Goal: Information Seeking & Learning: Find specific fact

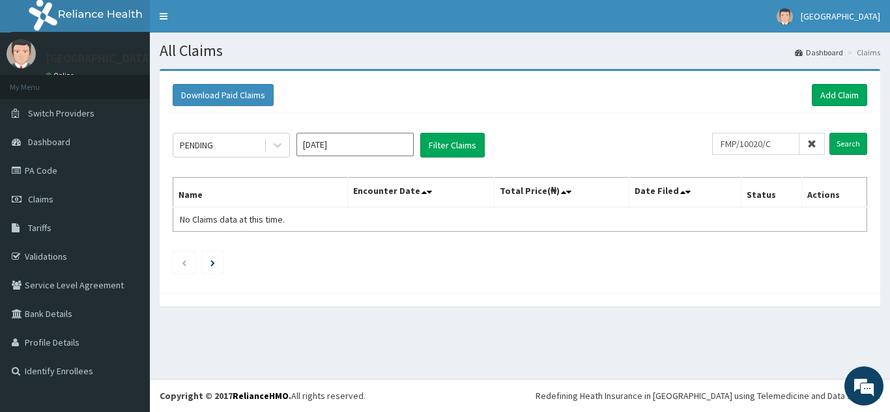
scroll to position [7148, 0]
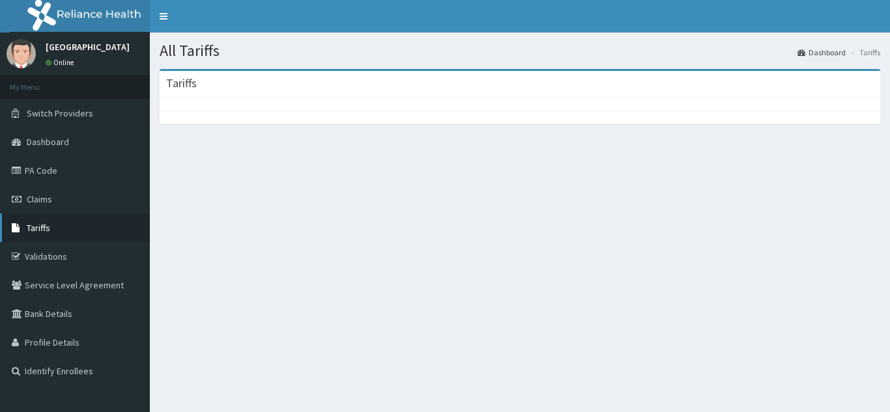
click at [39, 227] on span "Tariffs" at bounding box center [38, 228] width 23 height 12
click at [50, 225] on span "Tariffs" at bounding box center [38, 228] width 23 height 12
click at [46, 225] on span "Tariffs" at bounding box center [38, 228] width 23 height 12
click at [45, 225] on span "Tariffs" at bounding box center [38, 228] width 23 height 12
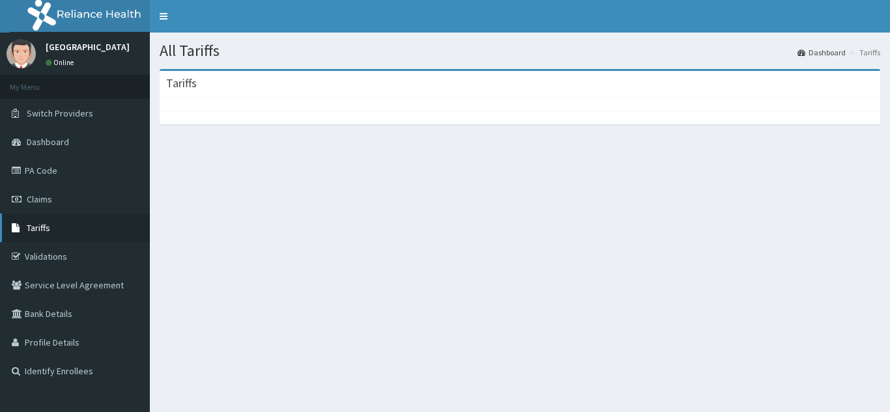
click at [44, 225] on span "Tariffs" at bounding box center [38, 228] width 23 height 12
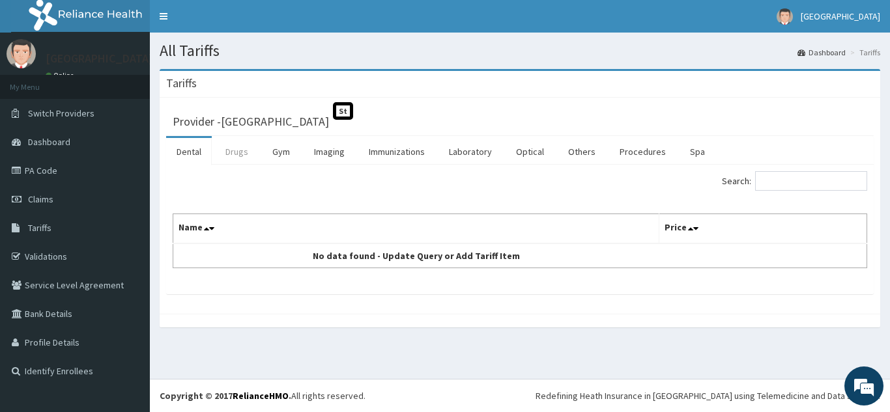
click at [238, 154] on link "Drugs" at bounding box center [237, 151] width 44 height 27
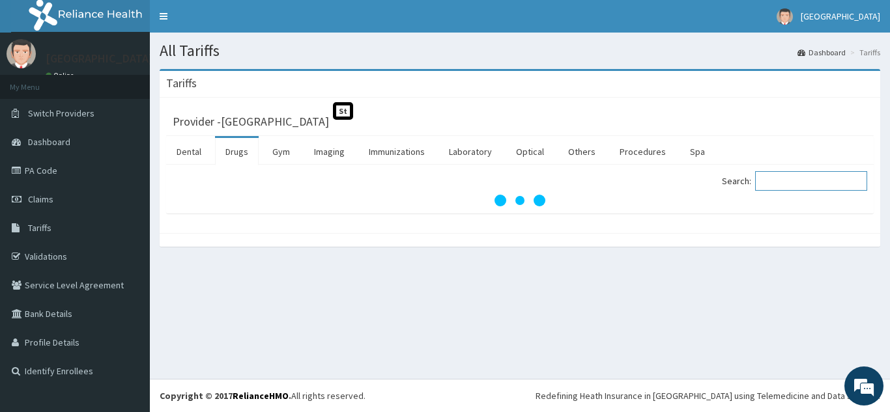
click at [802, 182] on input "Search:" at bounding box center [811, 181] width 112 height 20
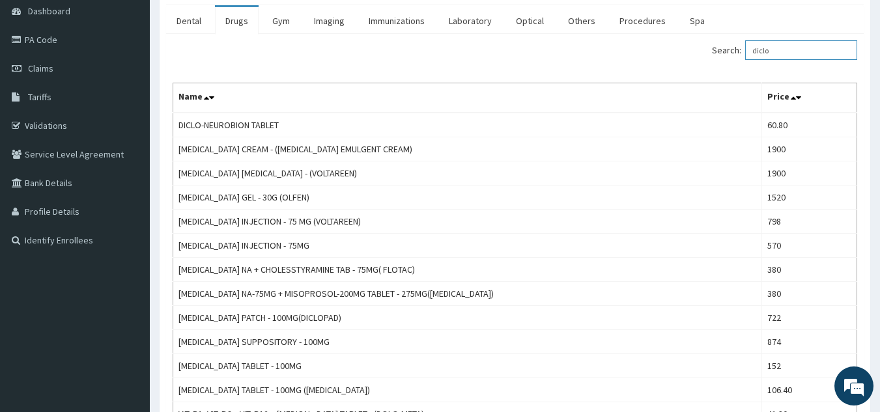
scroll to position [132, 0]
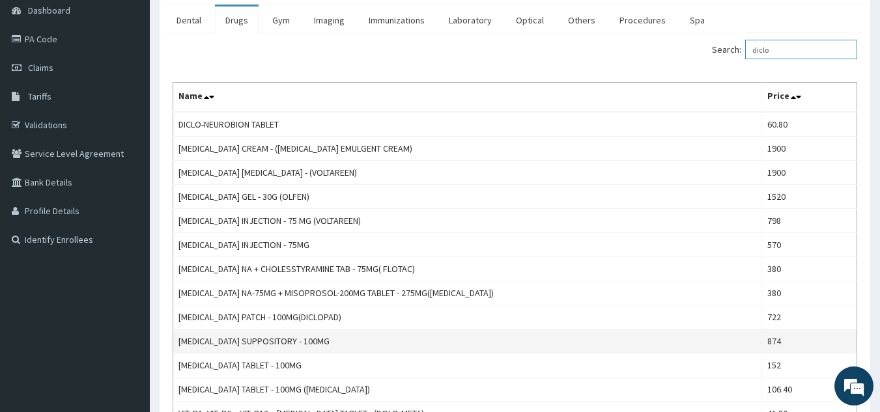
type input "diclo"
click at [282, 341] on td "[MEDICAL_DATA] SUPPOSITORY - 100MG" at bounding box center [467, 342] width 589 height 24
